Goal: Information Seeking & Learning: Learn about a topic

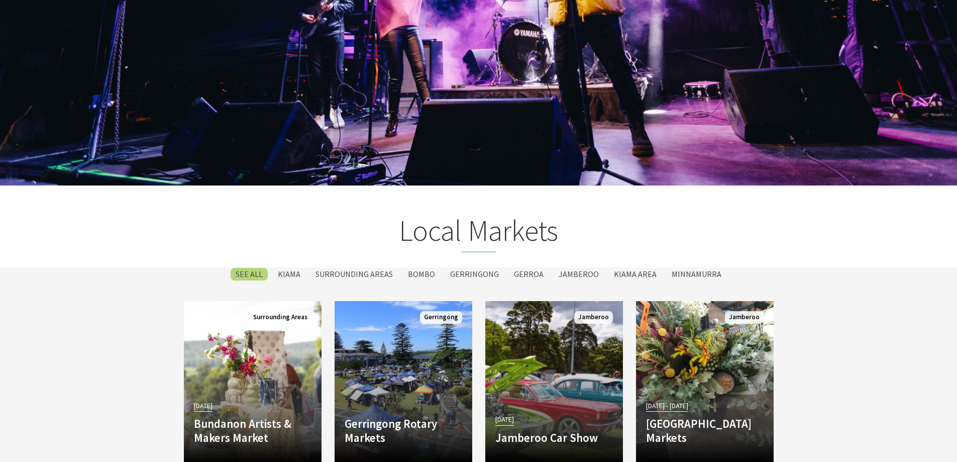
scroll to position [1657, 0]
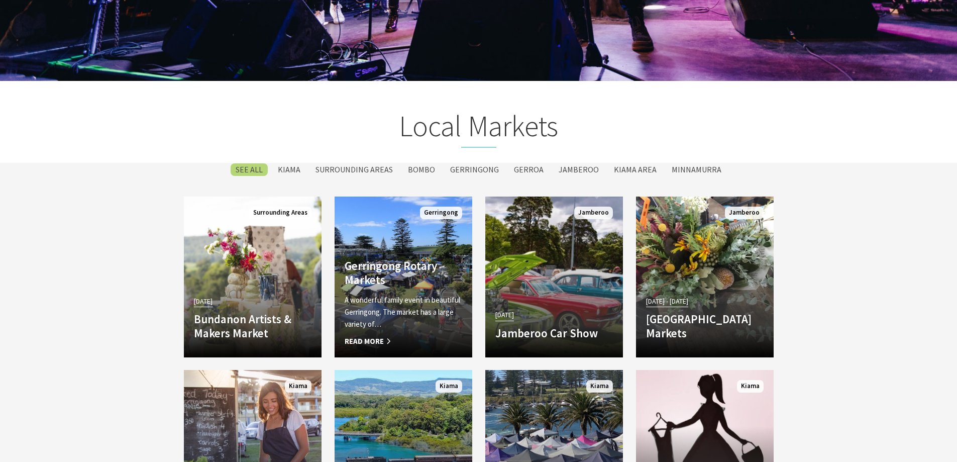
click at [435, 293] on div "Gerringong Rotary Markets A wonderful family event in beautiful [GEOGRAPHIC_DAT…" at bounding box center [403, 303] width 138 height 88
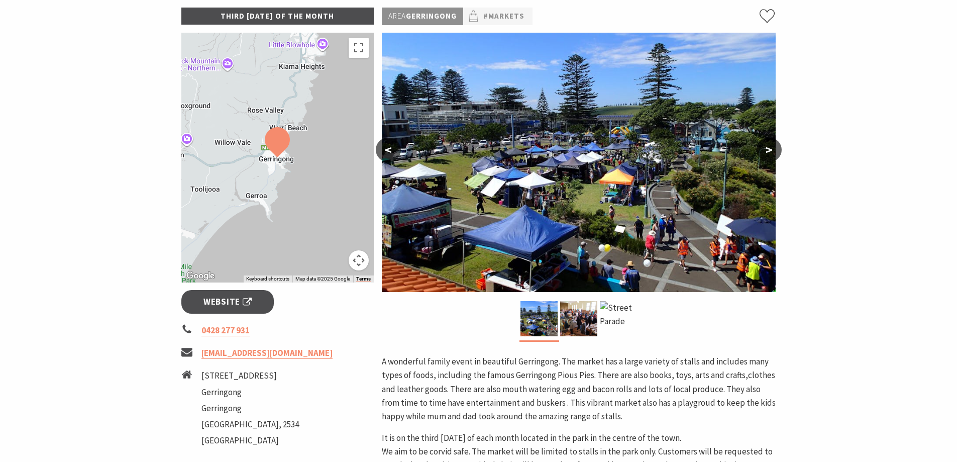
scroll to position [153, 0]
click at [265, 111] on div at bounding box center [277, 158] width 193 height 250
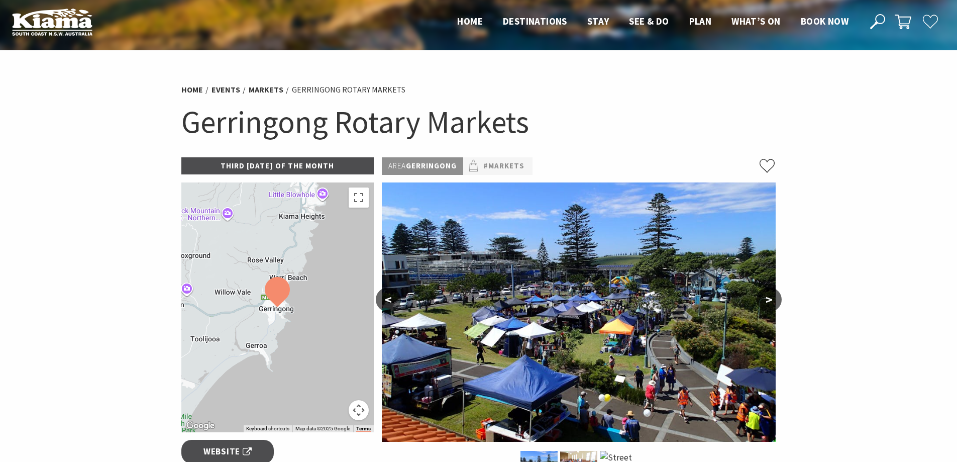
scroll to position [0, 0]
